Goal: Find specific page/section: Find specific page/section

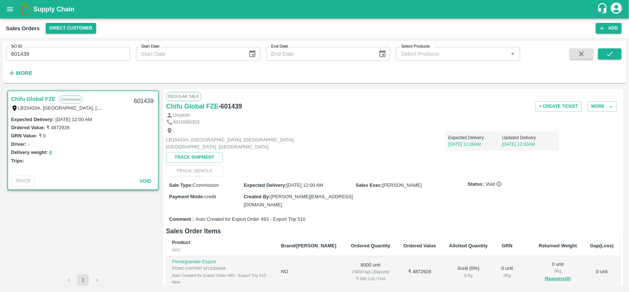
scroll to position [93, 0]
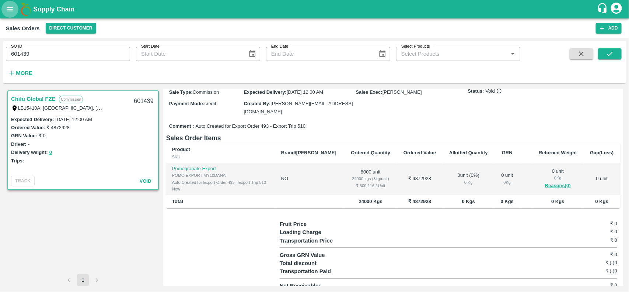
click at [12, 8] on icon "open drawer" at bounding box center [10, 9] width 8 height 8
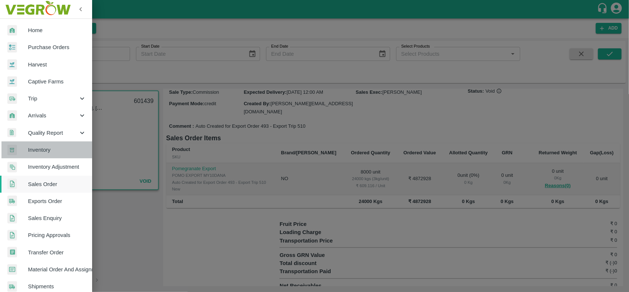
click at [57, 152] on span "Inventory" at bounding box center [57, 150] width 58 height 8
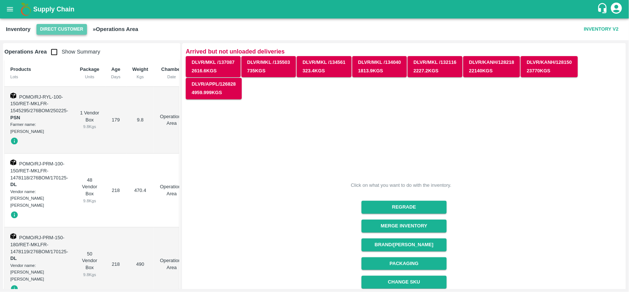
click at [59, 32] on button "Direct Customer" at bounding box center [61, 29] width 51 height 11
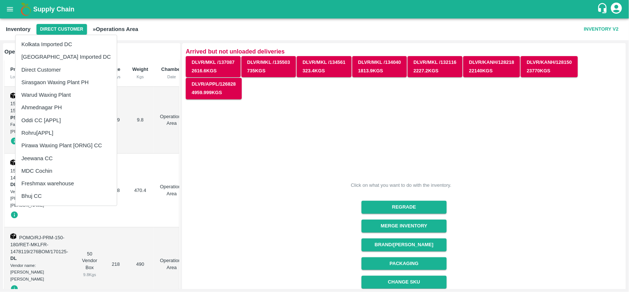
click at [65, 181] on li "Freshmax warehouse" at bounding box center [65, 183] width 101 height 13
